Goal: Task Accomplishment & Management: Manage account settings

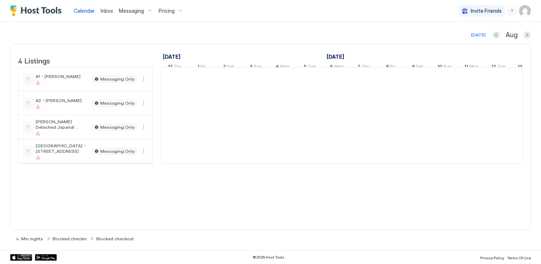
scroll to position [0, 405]
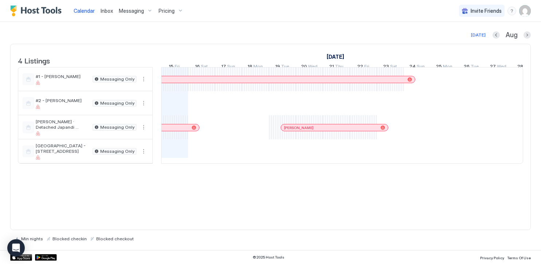
click at [102, 10] on span "Inbox" at bounding box center [107, 11] width 12 height 6
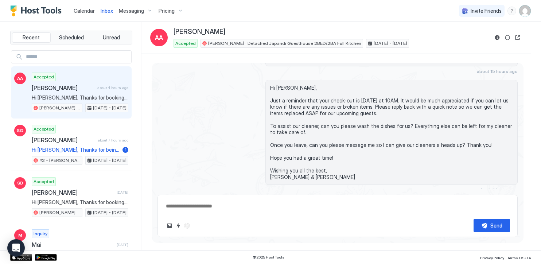
scroll to position [1257, 0]
click at [505, 37] on button "Sync reservation" at bounding box center [507, 37] width 9 height 9
click at [506, 37] on button "Sync reservation" at bounding box center [507, 37] width 9 height 9
click at [127, 13] on span "Messaging" at bounding box center [131, 11] width 25 height 7
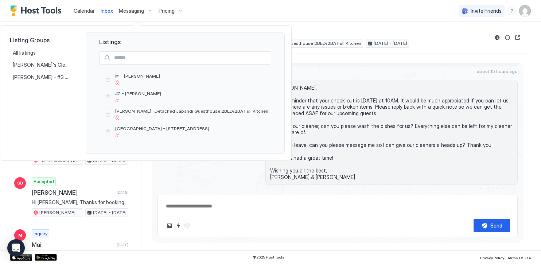
click at [82, 12] on div at bounding box center [270, 132] width 541 height 264
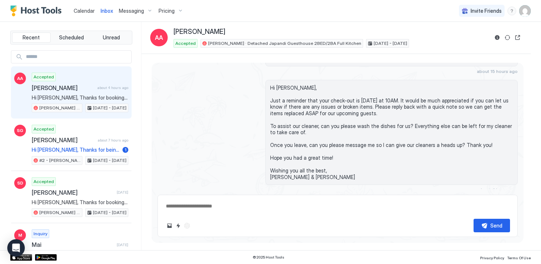
click at [83, 9] on span "Calendar" at bounding box center [84, 11] width 21 height 6
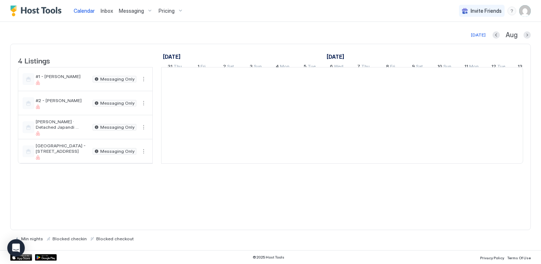
scroll to position [0, 405]
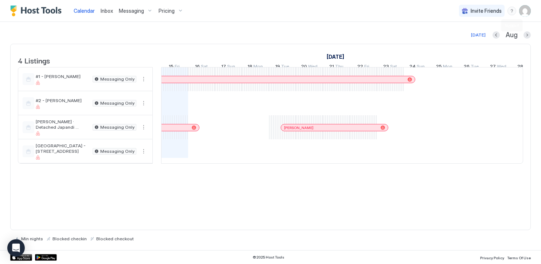
click at [513, 11] on div "menu" at bounding box center [511, 11] width 9 height 9
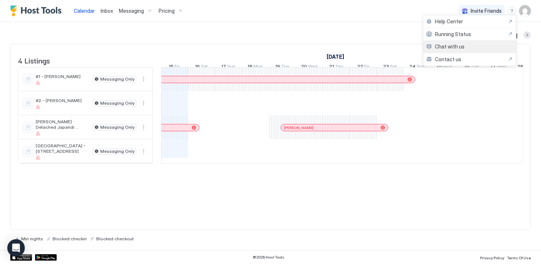
click at [451, 45] on span "Chat with us" at bounding box center [450, 46] width 30 height 7
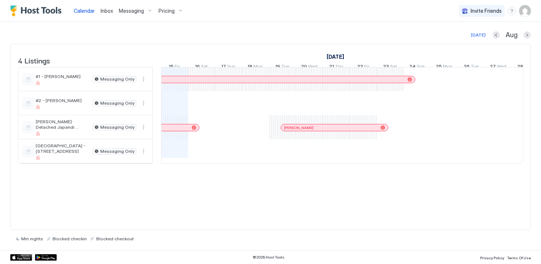
click at [128, 8] on span "Messaging" at bounding box center [131, 11] width 25 height 7
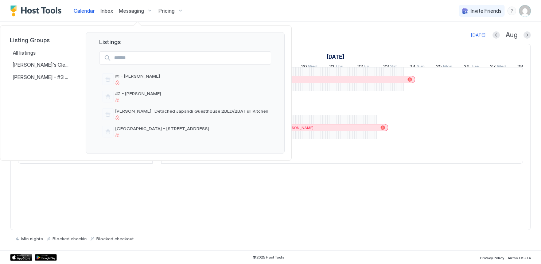
click at [109, 11] on div at bounding box center [270, 132] width 541 height 264
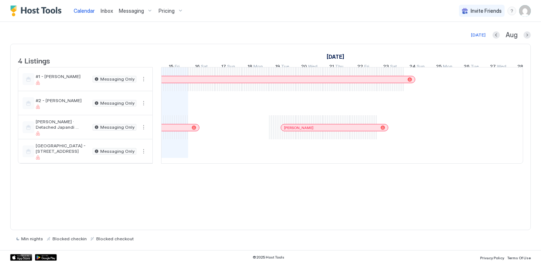
click at [108, 11] on span "Inbox" at bounding box center [107, 11] width 12 height 6
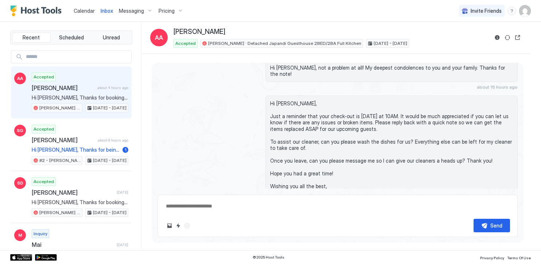
scroll to position [1257, 0]
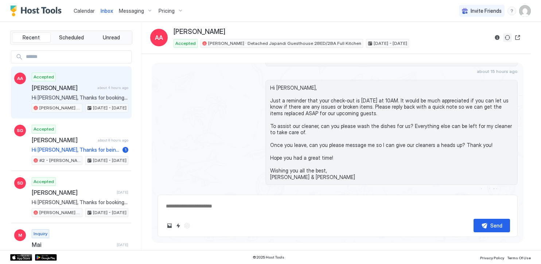
click at [506, 37] on button "Sync reservation" at bounding box center [507, 37] width 9 height 9
click at [89, 11] on span "Calendar" at bounding box center [84, 11] width 21 height 6
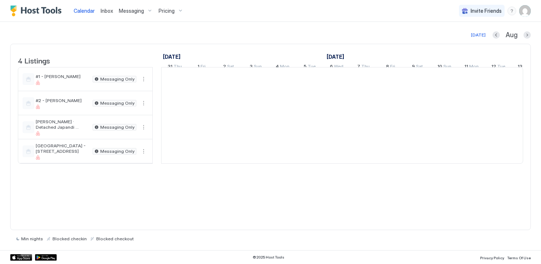
scroll to position [0, 405]
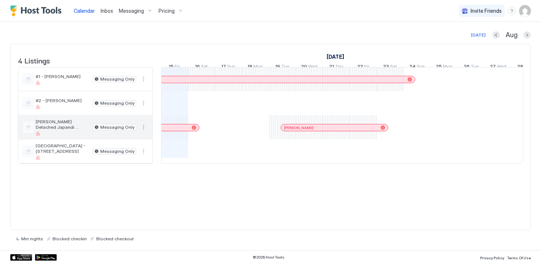
click at [143, 130] on button "More options" at bounding box center [143, 127] width 9 height 9
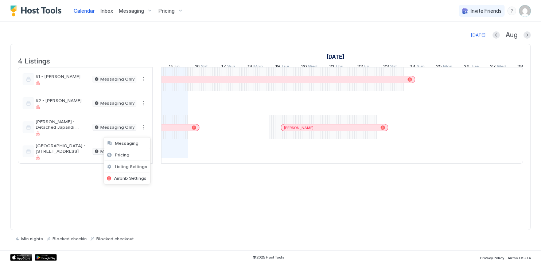
click at [143, 126] on div at bounding box center [270, 132] width 541 height 264
click at [527, 10] on img "User profile" at bounding box center [525, 11] width 12 height 12
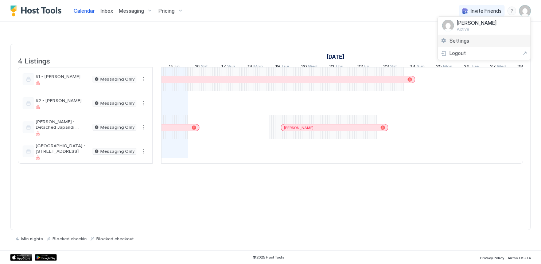
click at [464, 39] on span "Settings" at bounding box center [459, 41] width 20 height 7
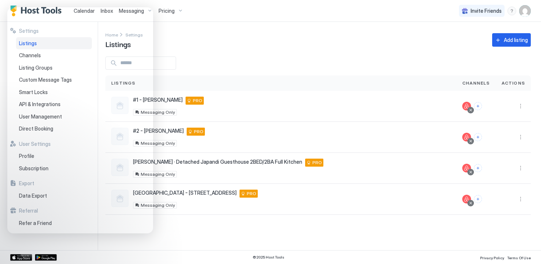
click at [255, 60] on div at bounding box center [317, 62] width 425 height 13
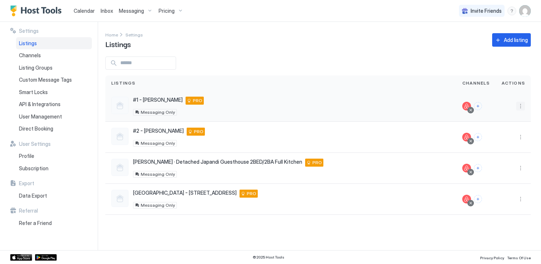
click at [521, 105] on button "More options" at bounding box center [520, 106] width 9 height 9
click at [424, 51] on div at bounding box center [270, 132] width 541 height 264
click at [42, 54] on div "Channels" at bounding box center [54, 55] width 76 height 12
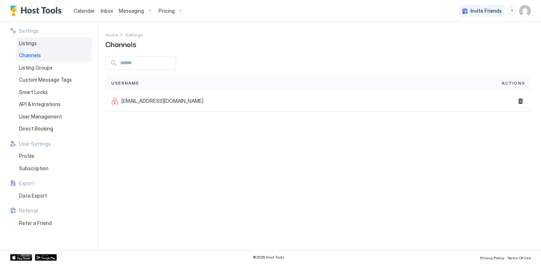
click at [43, 44] on div "Listings" at bounding box center [54, 43] width 76 height 12
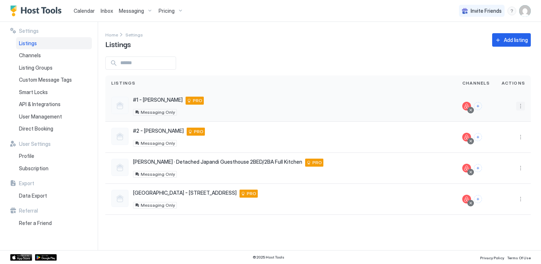
click at [518, 105] on button "More options" at bounding box center [520, 106] width 9 height 9
click at [511, 142] on span "Listing Settings" at bounding box center [504, 139] width 32 height 5
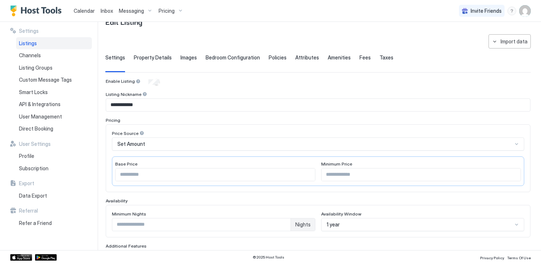
scroll to position [166, 0]
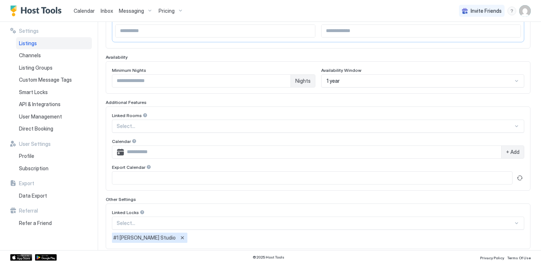
click at [365, 81] on div "1 year" at bounding box center [420, 81] width 186 height 7
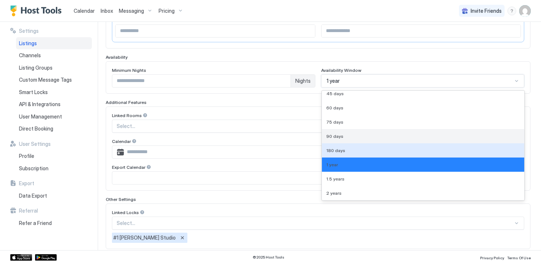
scroll to position [17, 0]
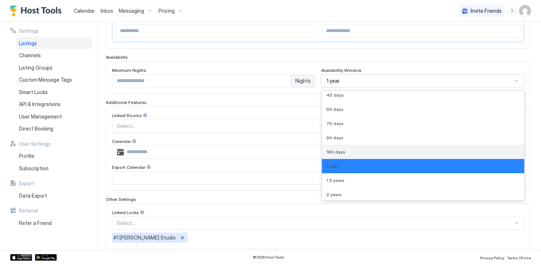
click at [359, 150] on div "180 days" at bounding box center [423, 151] width 194 height 5
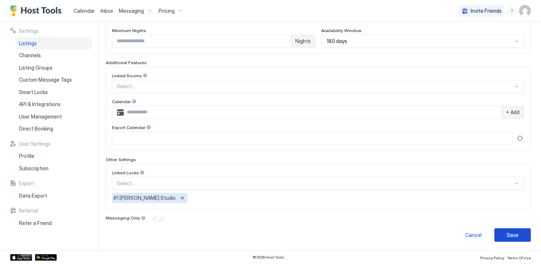
click at [517, 237] on button "Save" at bounding box center [512, 234] width 36 height 13
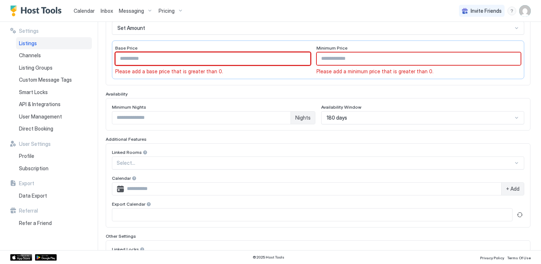
scroll to position [215, 0]
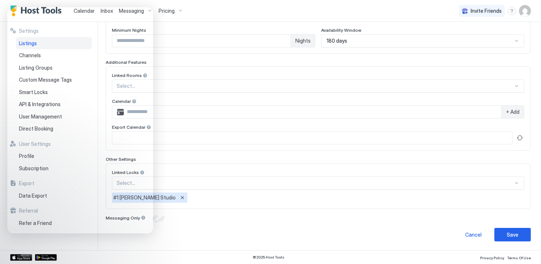
click at [238, 20] on div "Calendar Inbox Messaging Pricing Invite Friends DC" at bounding box center [270, 11] width 541 height 22
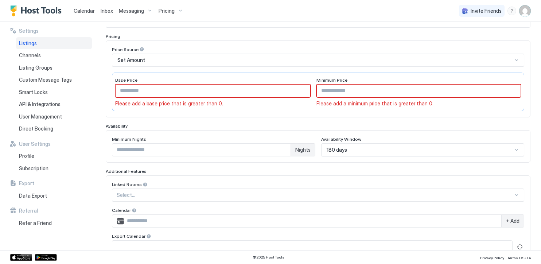
scroll to position [105, 0]
click at [173, 28] on input "**********" at bounding box center [318, 22] width 424 height 12
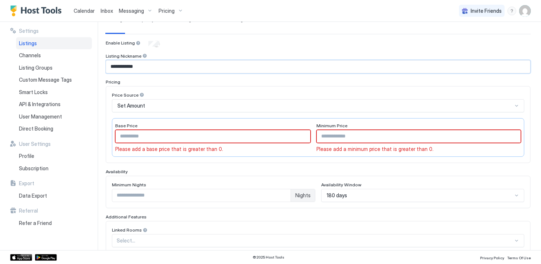
click at [167, 106] on div "Set Amount" at bounding box center [314, 105] width 395 height 7
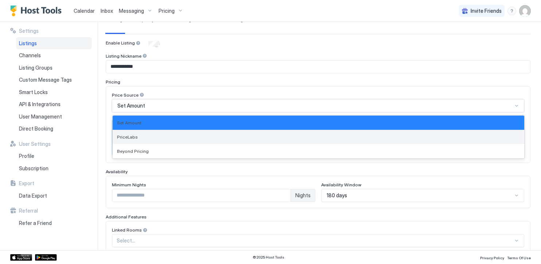
click at [179, 135] on div "PriceLabs" at bounding box center [318, 136] width 403 height 5
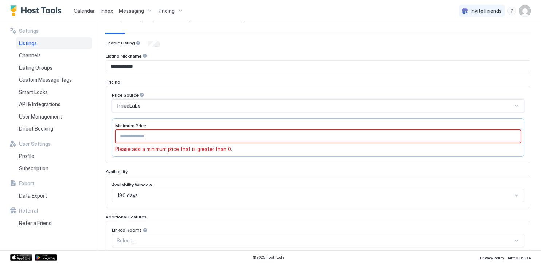
click at [176, 108] on div "PriceLabs" at bounding box center [314, 105] width 395 height 7
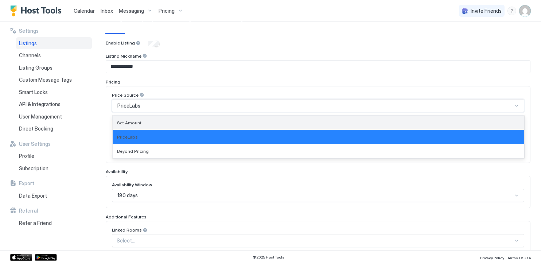
click at [170, 119] on div "Set Amount" at bounding box center [318, 123] width 411 height 14
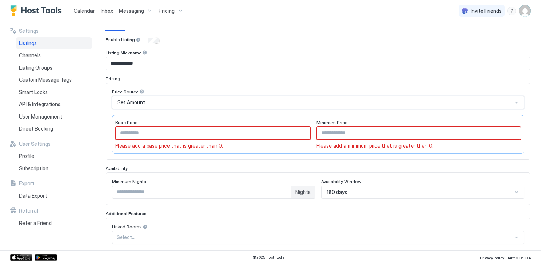
scroll to position [70, 0]
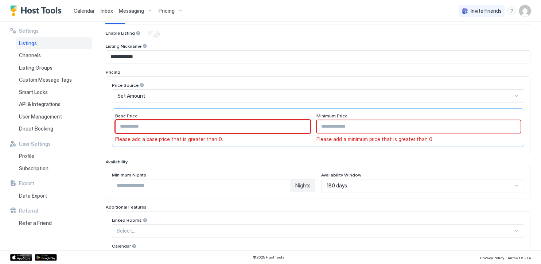
drag, startPoint x: 157, startPoint y: 127, endPoint x: 94, endPoint y: 122, distance: 62.9
click at [94, 122] on div "**********" at bounding box center [270, 136] width 541 height 228
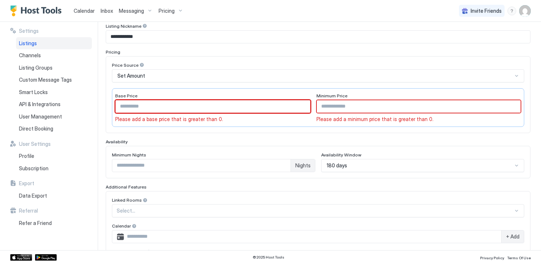
scroll to position [215, 0]
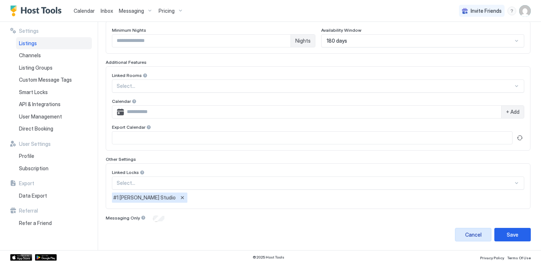
click at [465, 233] on div "Cancel" at bounding box center [473, 235] width 16 height 8
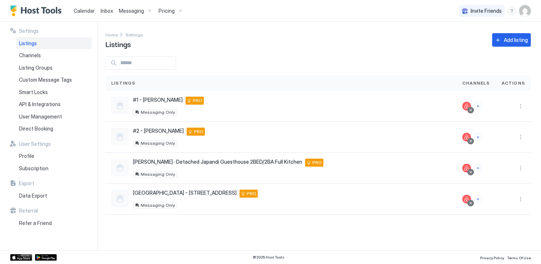
click at [109, 13] on span "Inbox" at bounding box center [107, 11] width 12 height 6
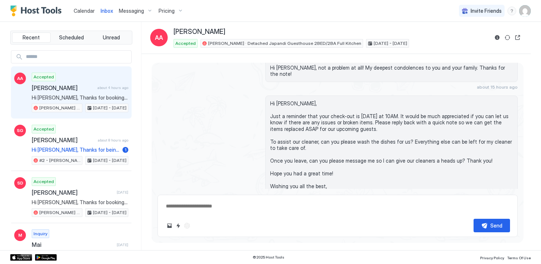
scroll to position [1257, 0]
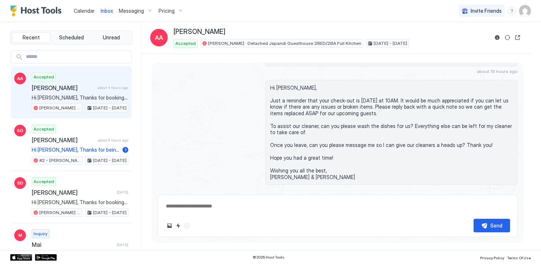
click at [130, 11] on span "Messaging" at bounding box center [131, 11] width 25 height 7
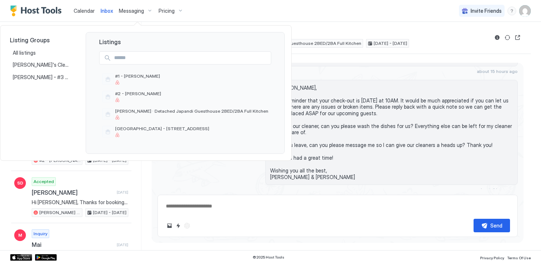
click at [395, 108] on div at bounding box center [270, 132] width 541 height 264
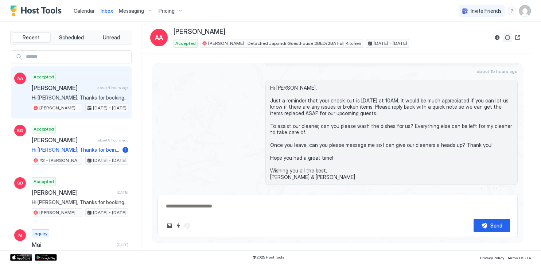
click at [507, 36] on button "Sync reservation" at bounding box center [507, 37] width 9 height 9
type textarea "*"
click at [521, 11] on img "User profile" at bounding box center [525, 11] width 12 height 12
click at [464, 41] on span "Settings" at bounding box center [459, 41] width 20 height 7
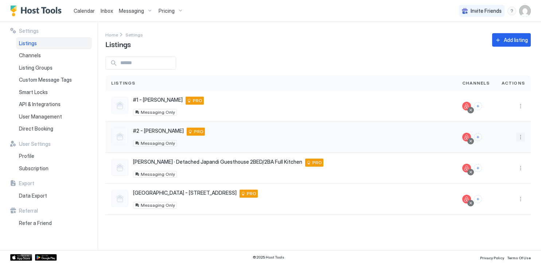
click at [521, 136] on button "More options" at bounding box center [520, 137] width 9 height 9
click at [508, 171] on span "Listing Settings" at bounding box center [504, 170] width 32 height 5
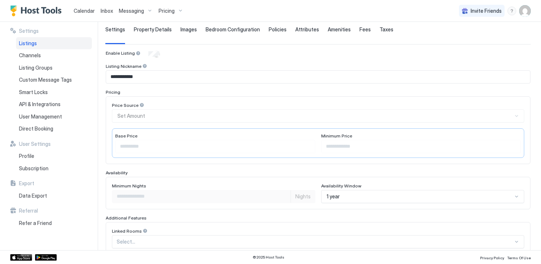
scroll to position [63, 0]
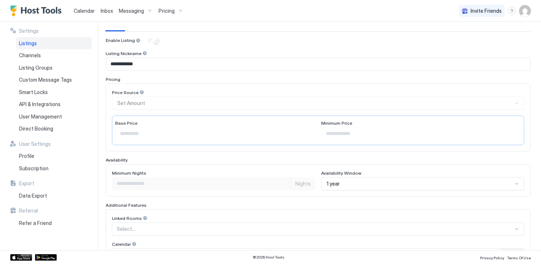
click at [148, 102] on div "Price Source Set Amount" at bounding box center [318, 100] width 412 height 20
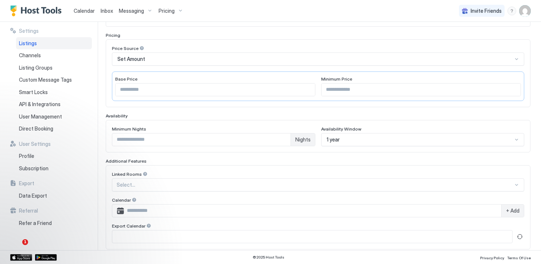
scroll to position [66, 0]
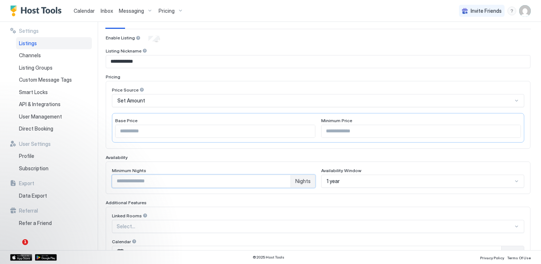
drag, startPoint x: 137, startPoint y: 181, endPoint x: 91, endPoint y: 176, distance: 45.8
click at [91, 176] on div "**********" at bounding box center [270, 136] width 541 height 228
click at [134, 131] on input "*" at bounding box center [215, 131] width 199 height 12
drag, startPoint x: 125, startPoint y: 132, endPoint x: 111, endPoint y: 131, distance: 14.2
click at [111, 131] on div "Price Source Set Amount Base Price * Minimum Price *" at bounding box center [318, 115] width 425 height 68
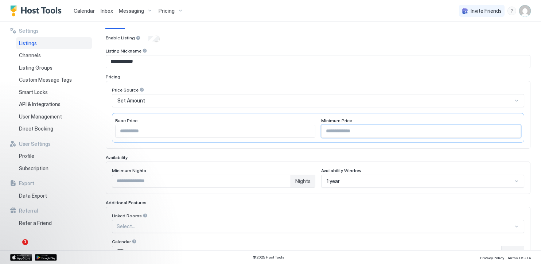
drag, startPoint x: 368, startPoint y: 129, endPoint x: 296, endPoint y: 128, distance: 72.5
click at [295, 128] on div "Base Price * Minimum Price *" at bounding box center [318, 128] width 412 height 30
type input "***"
drag, startPoint x: 183, startPoint y: 134, endPoint x: 96, endPoint y: 126, distance: 87.4
click at [84, 129] on div "**********" at bounding box center [270, 136] width 541 height 228
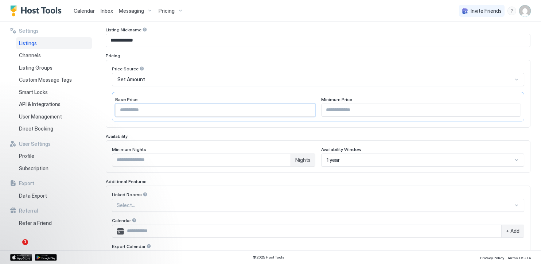
scroll to position [119, 0]
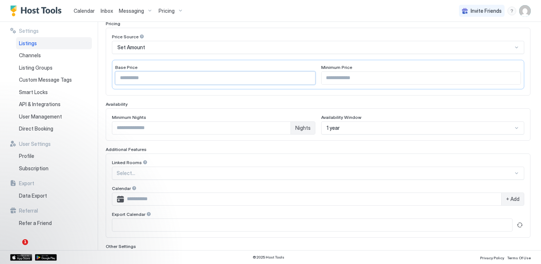
type input "***"
click at [136, 65] on div "Base Price" at bounding box center [215, 68] width 200 height 7
click at [161, 54] on div "Price Source Set Amount Base Price *** Minimum Price ***" at bounding box center [318, 61] width 412 height 55
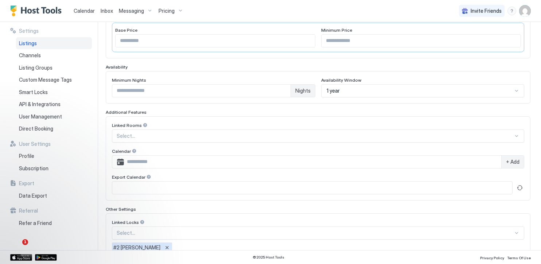
scroll to position [206, 0]
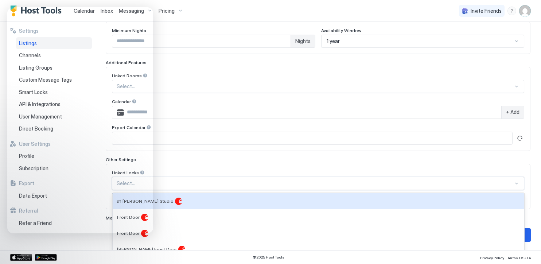
click at [172, 93] on div "#1 [PERSON_NAME] Studio, 1 of 6. 6 results available. Use Up and Down to choose…" at bounding box center [318, 86] width 412 height 13
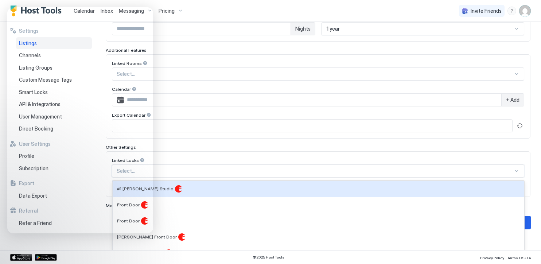
click at [523, 147] on div "**********" at bounding box center [318, 46] width 425 height 327
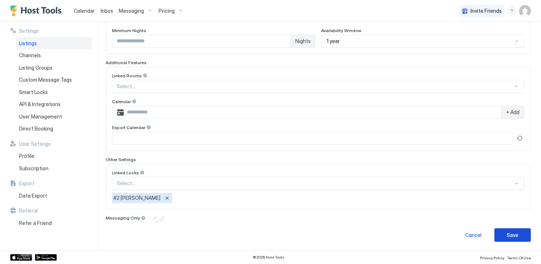
click at [512, 236] on div "Save" at bounding box center [513, 235] width 12 height 8
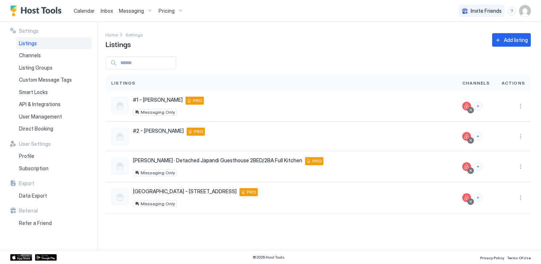
click at [106, 12] on span "Inbox" at bounding box center [107, 11] width 12 height 6
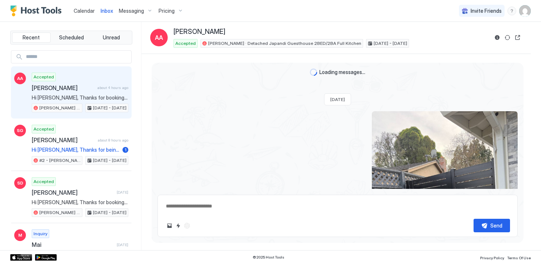
scroll to position [1257, 0]
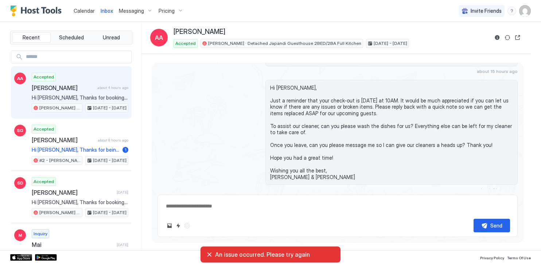
click at [214, 254] on div "An issue occurred. Please try again" at bounding box center [270, 254] width 128 height 7
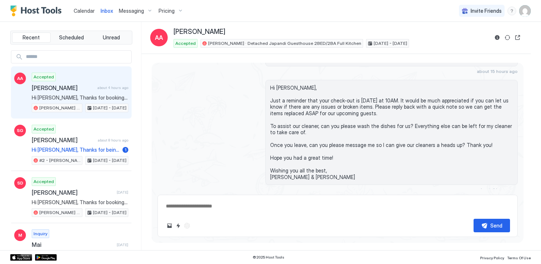
click at [125, 13] on span "Messaging" at bounding box center [131, 11] width 25 height 7
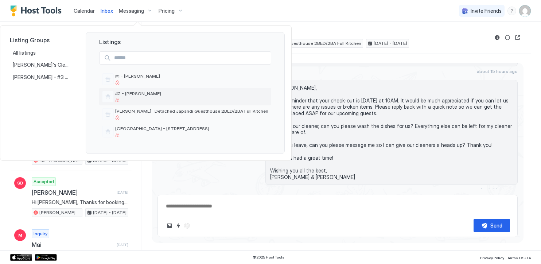
click at [138, 96] on span "#2 - [PERSON_NAME]" at bounding box center [191, 93] width 153 height 5
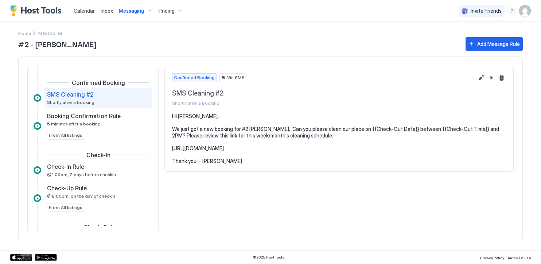
click at [83, 10] on span "Calendar" at bounding box center [84, 11] width 21 height 6
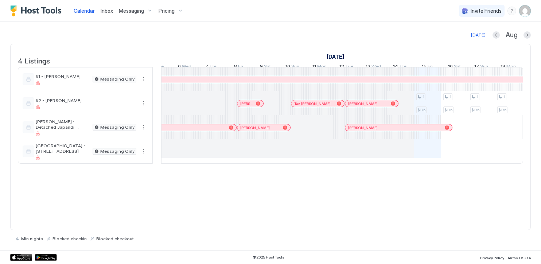
click at [524, 11] on img "User profile" at bounding box center [525, 11] width 12 height 12
click at [470, 38] on div "Settings" at bounding box center [484, 41] width 93 height 13
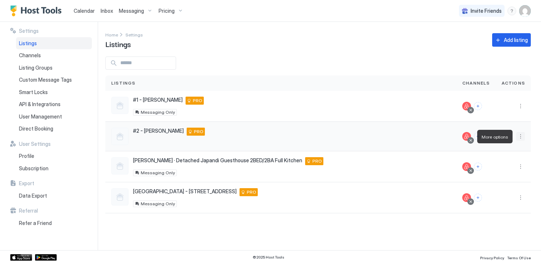
click at [520, 137] on button "More options" at bounding box center [520, 136] width 9 height 9
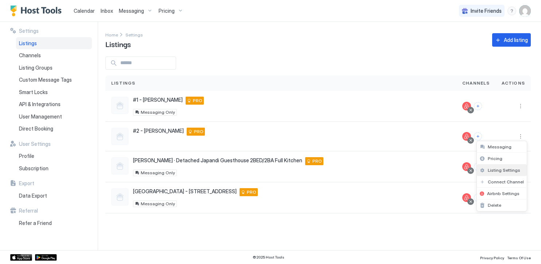
click at [496, 171] on span "Listing Settings" at bounding box center [504, 169] width 32 height 5
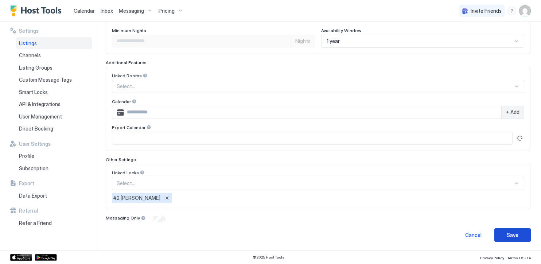
click at [499, 235] on button "Save" at bounding box center [512, 234] width 36 height 13
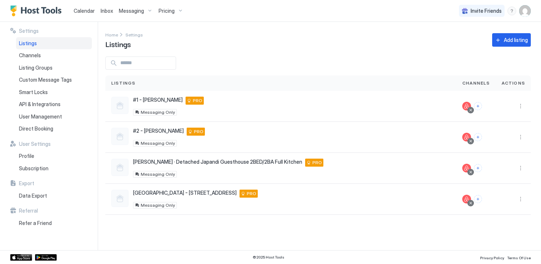
click at [86, 11] on span "Calendar" at bounding box center [84, 11] width 21 height 6
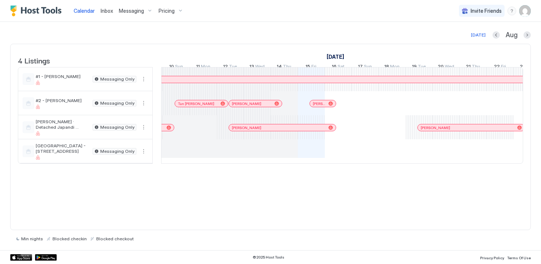
click at [109, 8] on span "Inbox" at bounding box center [107, 11] width 12 height 6
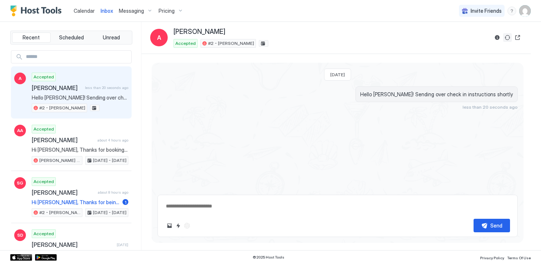
click at [507, 38] on button "Sync reservation" at bounding box center [507, 37] width 9 height 9
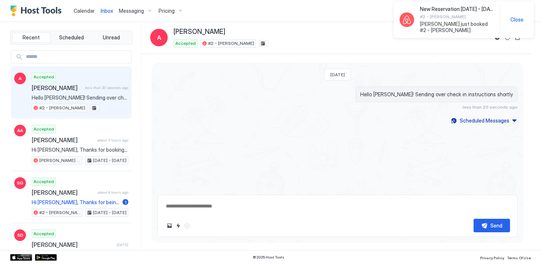
click at [516, 21] on span "Close" at bounding box center [516, 19] width 13 height 7
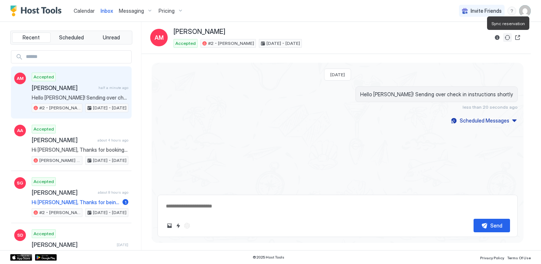
click at [507, 37] on button "Sync reservation" at bounding box center [507, 37] width 9 height 9
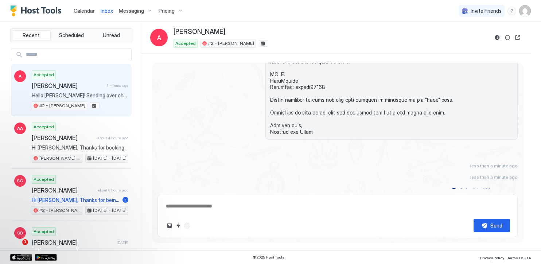
scroll to position [3, 0]
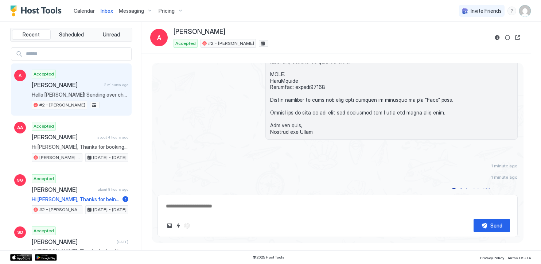
click at [124, 9] on span "Messaging" at bounding box center [131, 11] width 25 height 7
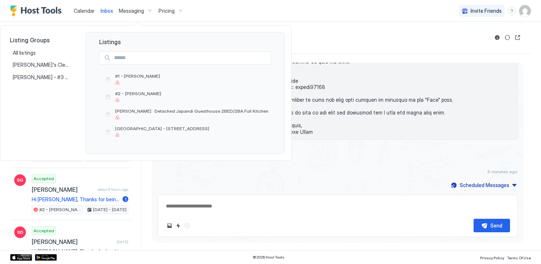
scroll to position [176, 0]
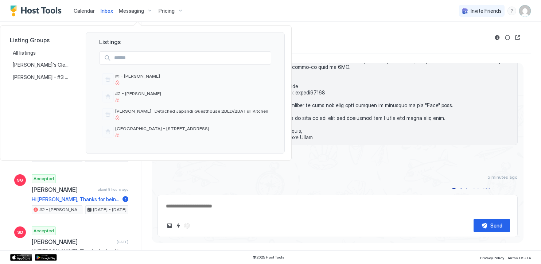
drag, startPoint x: 348, startPoint y: 93, endPoint x: 307, endPoint y: 71, distance: 46.6
click at [348, 93] on div at bounding box center [270, 132] width 541 height 264
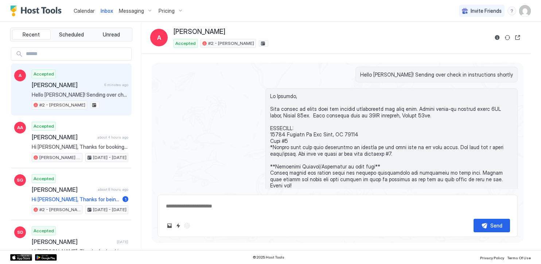
scroll to position [63, 0]
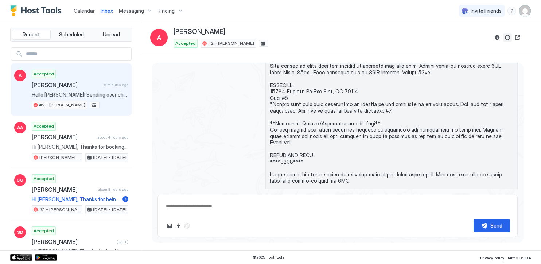
click at [508, 38] on button "Sync reservation" at bounding box center [507, 37] width 9 height 9
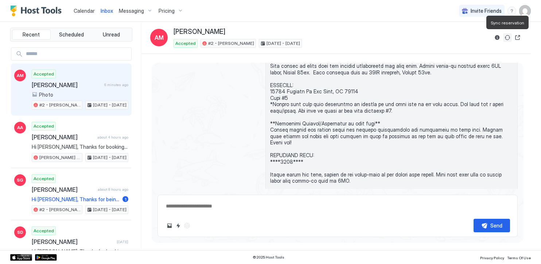
click at [508, 38] on button "Sync reservation" at bounding box center [507, 37] width 9 height 9
click at [521, 11] on img "User profile" at bounding box center [525, 11] width 12 height 12
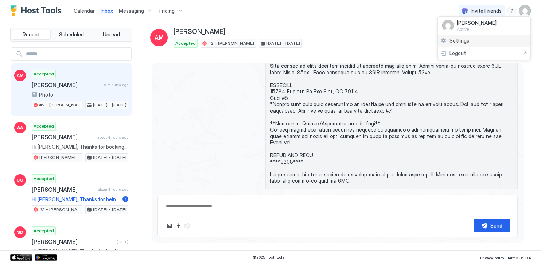
click at [468, 42] on span "Settings" at bounding box center [459, 41] width 20 height 7
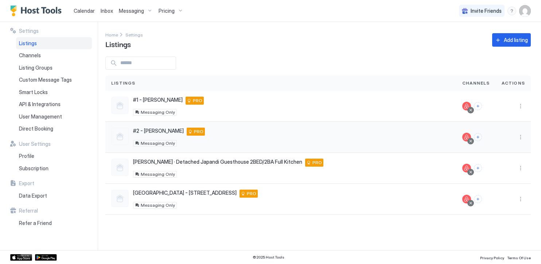
click at [353, 133] on div "#2 - [PERSON_NAME] [STREET_ADDRESS][PERSON_NAME] PRO Messaging Only" at bounding box center [280, 137] width 339 height 19
click at [520, 135] on button "More options" at bounding box center [520, 137] width 9 height 9
click at [503, 171] on span "Listing Settings" at bounding box center [504, 170] width 32 height 5
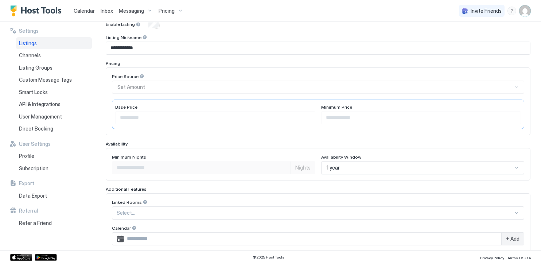
scroll to position [206, 0]
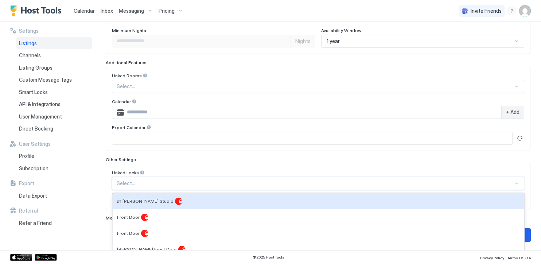
click at [128, 93] on div "#1 [PERSON_NAME] Studio, 1 of 6. 6 results available. Use Up and Down to choose…" at bounding box center [318, 86] width 412 height 13
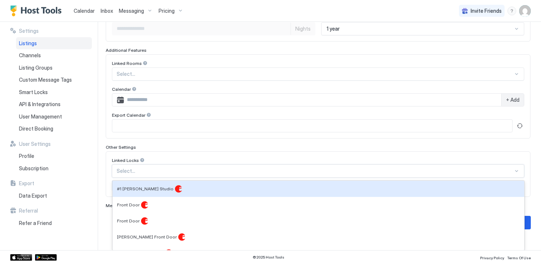
click at [102, 170] on div "**********" at bounding box center [270, 136] width 541 height 228
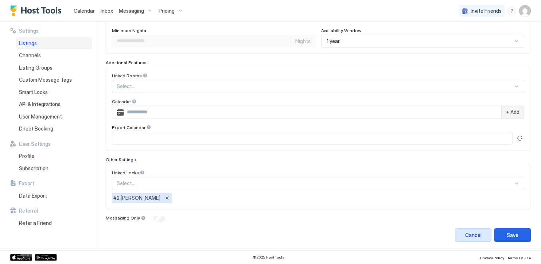
click at [465, 231] on div "Cancel" at bounding box center [473, 235] width 16 height 8
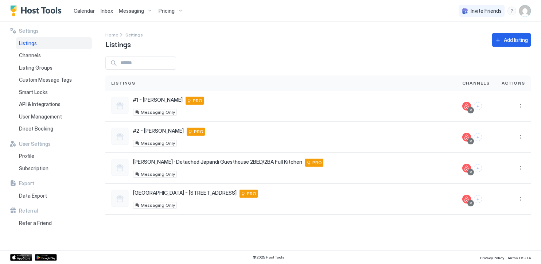
click at [119, 9] on span "Messaging" at bounding box center [131, 11] width 25 height 7
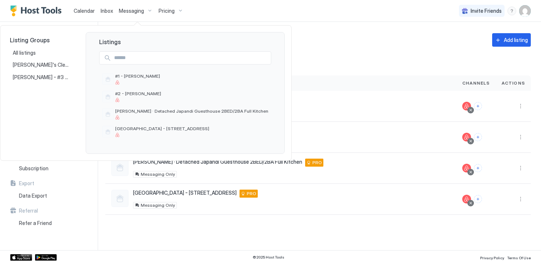
click at [103, 9] on div at bounding box center [270, 132] width 541 height 264
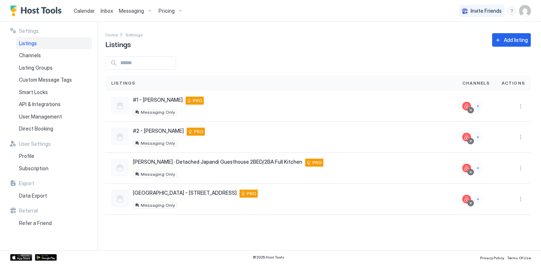
click at [106, 13] on span "Inbox" at bounding box center [107, 11] width 12 height 6
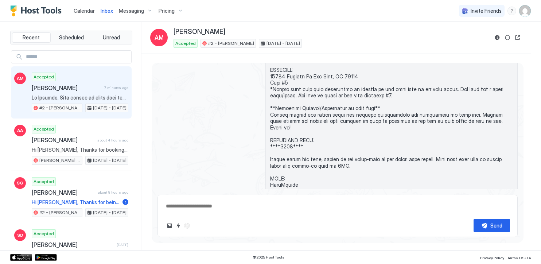
scroll to position [166, 0]
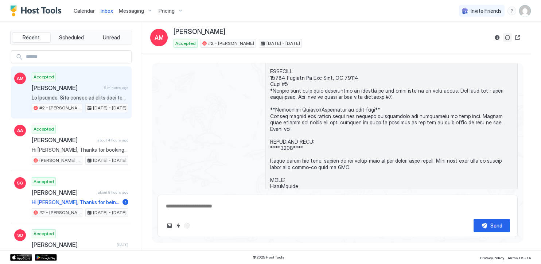
click at [507, 38] on button "Sync reservation" at bounding box center [507, 37] width 9 height 9
click at [496, 38] on button "Reservation information" at bounding box center [497, 37] width 9 height 9
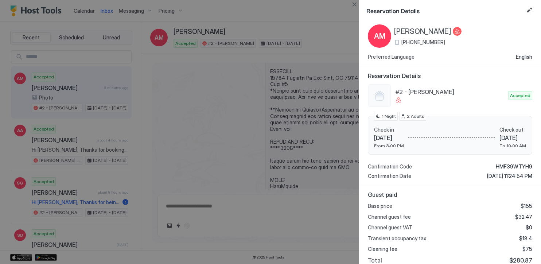
scroll to position [0, 0]
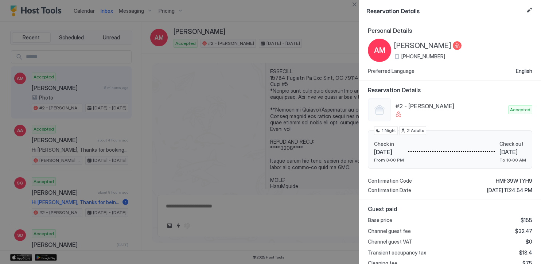
click at [322, 35] on div at bounding box center [270, 132] width 541 height 264
click at [355, 3] on button "Close" at bounding box center [354, 4] width 9 height 9
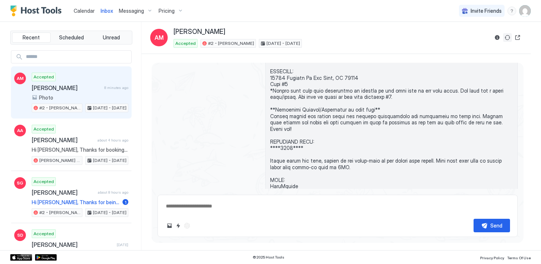
click at [507, 39] on button "Sync reservation" at bounding box center [507, 37] width 9 height 9
type textarea "*"
